Goal: Information Seeking & Learning: Understand process/instructions

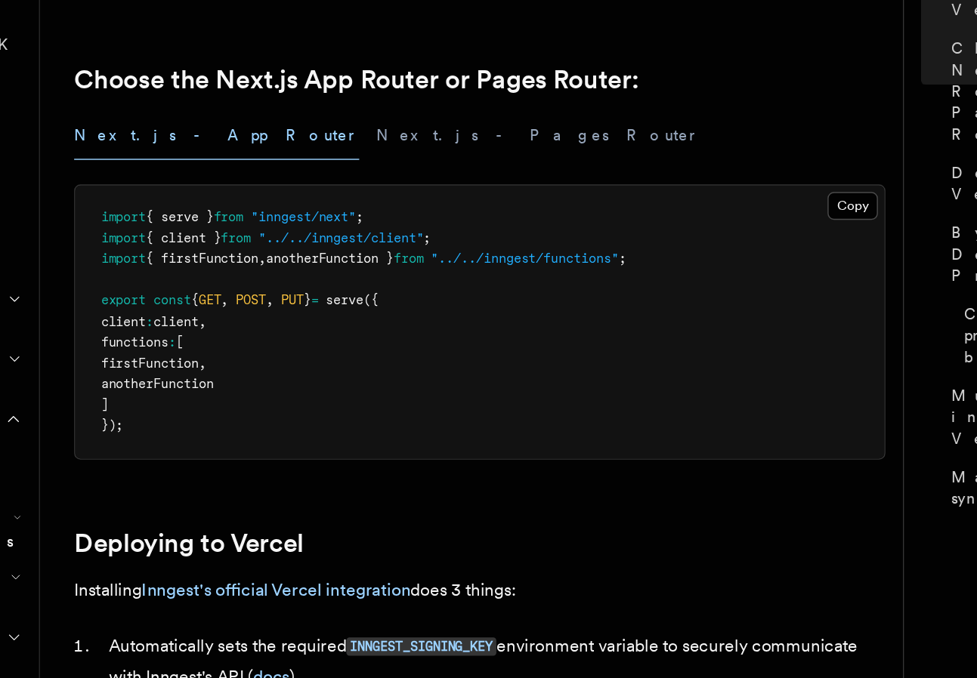
scroll to position [218, 0]
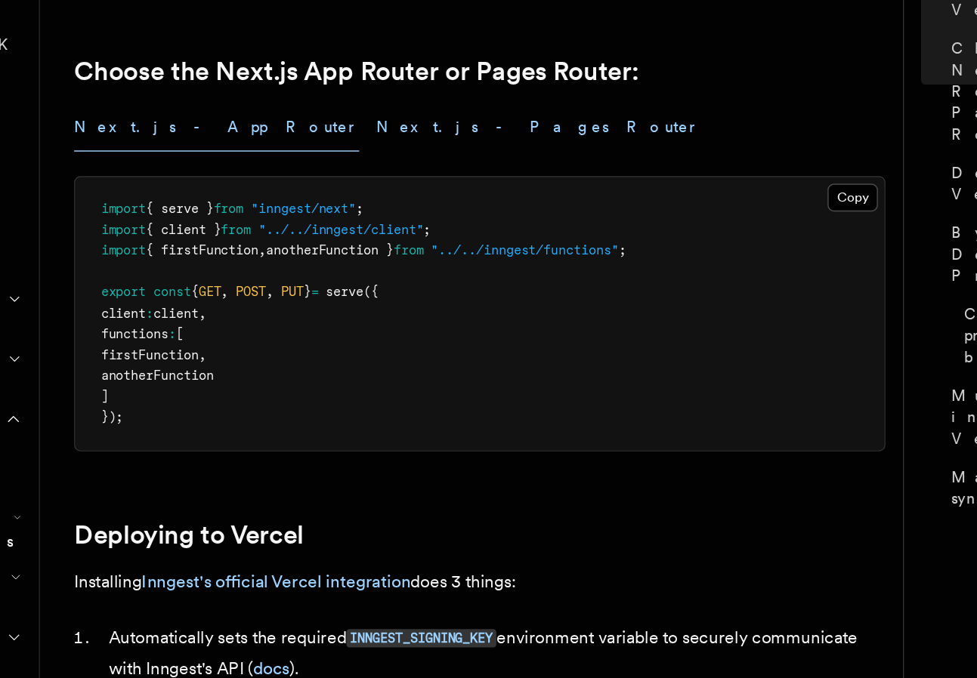
click at [425, 298] on button "Next.js - Pages Router" at bounding box center [539, 290] width 228 height 34
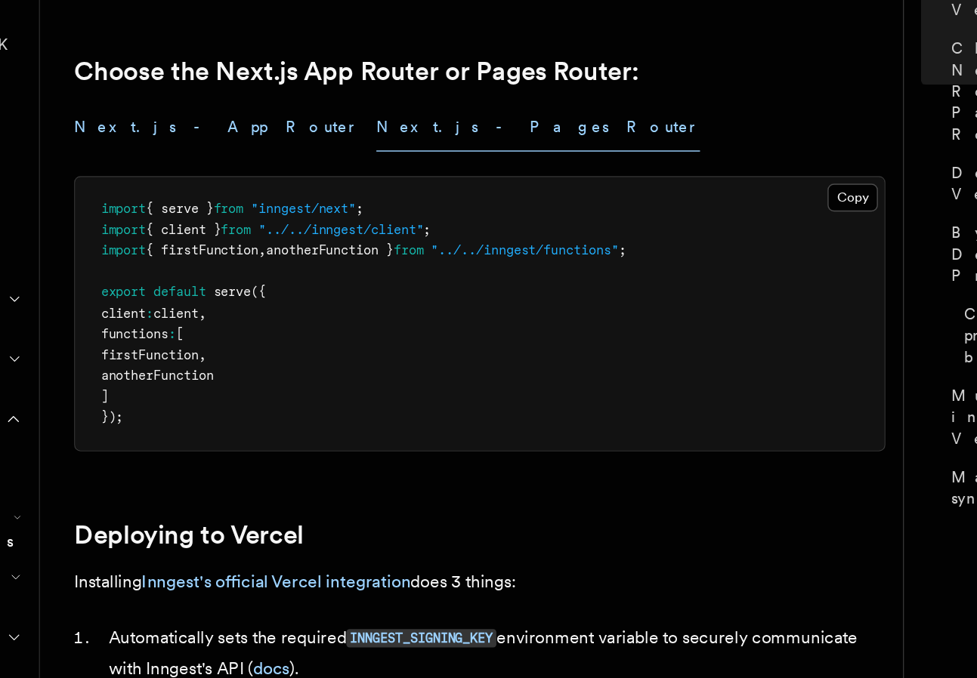
click at [263, 293] on button "Next.js - App Router" at bounding box center [312, 290] width 201 height 34
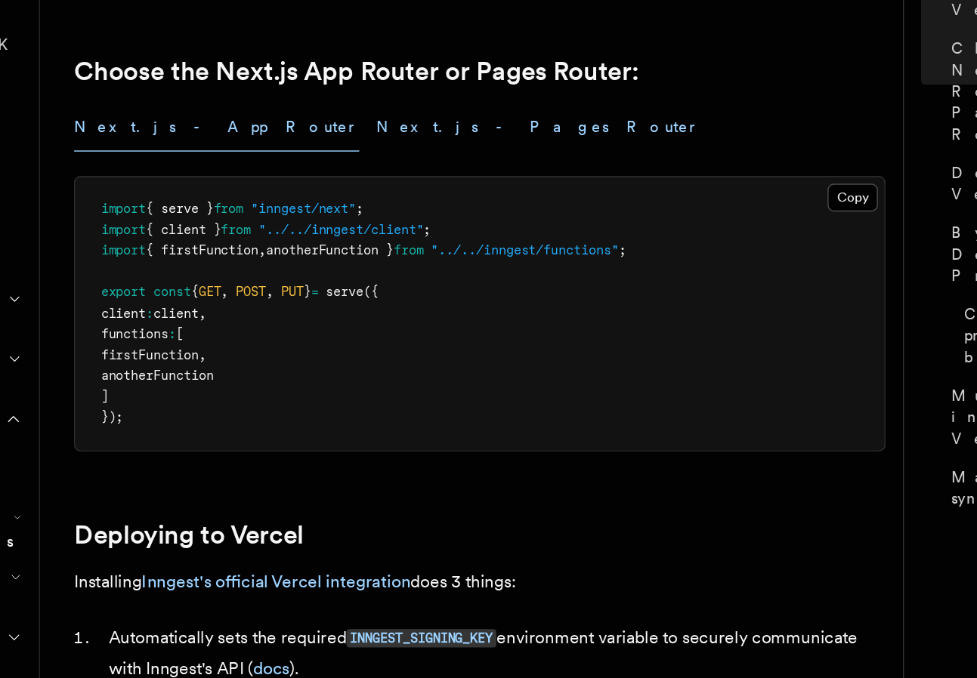
click at [425, 285] on button "Next.js - Pages Router" at bounding box center [539, 290] width 228 height 34
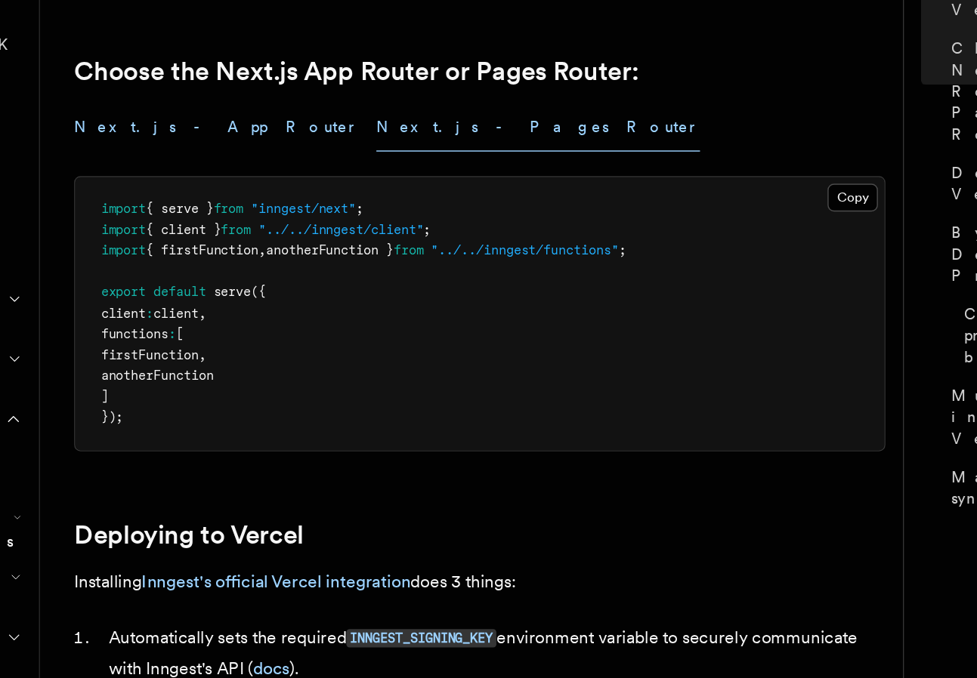
click at [276, 292] on button "Next.js - App Router" at bounding box center [312, 290] width 201 height 34
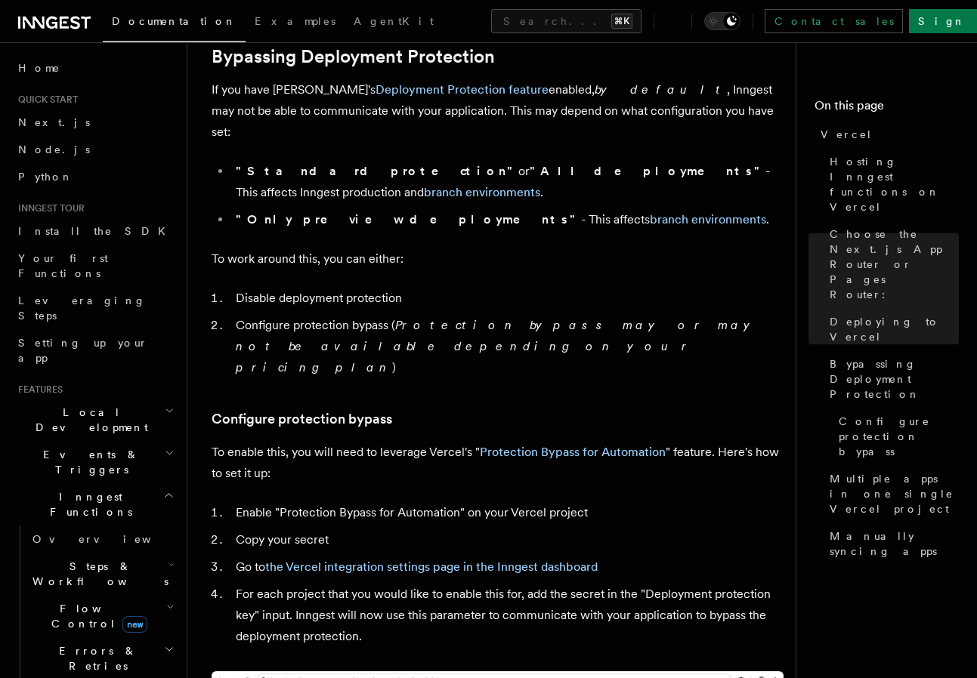
scroll to position [1188, 0]
